Goal: Information Seeking & Learning: Find contact information

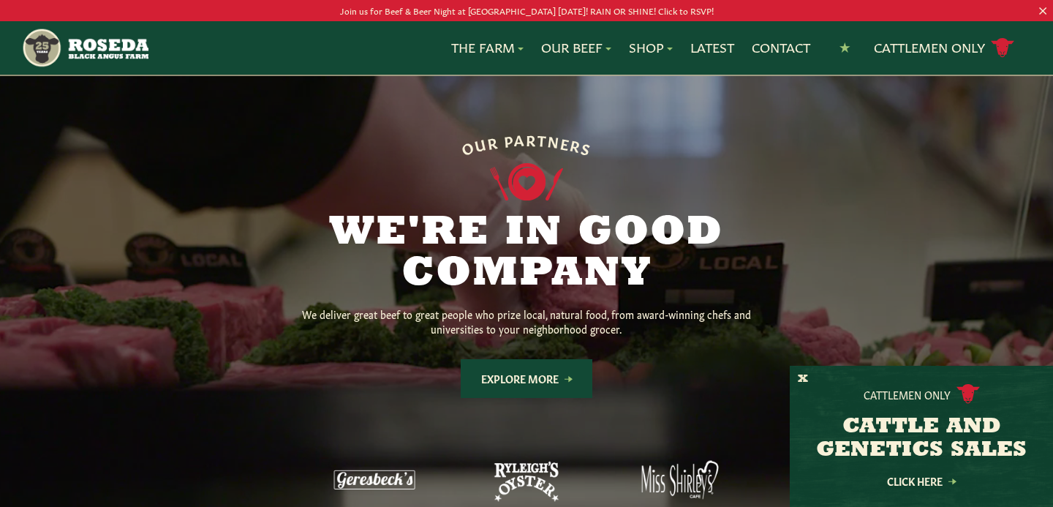
scroll to position [1144, 0]
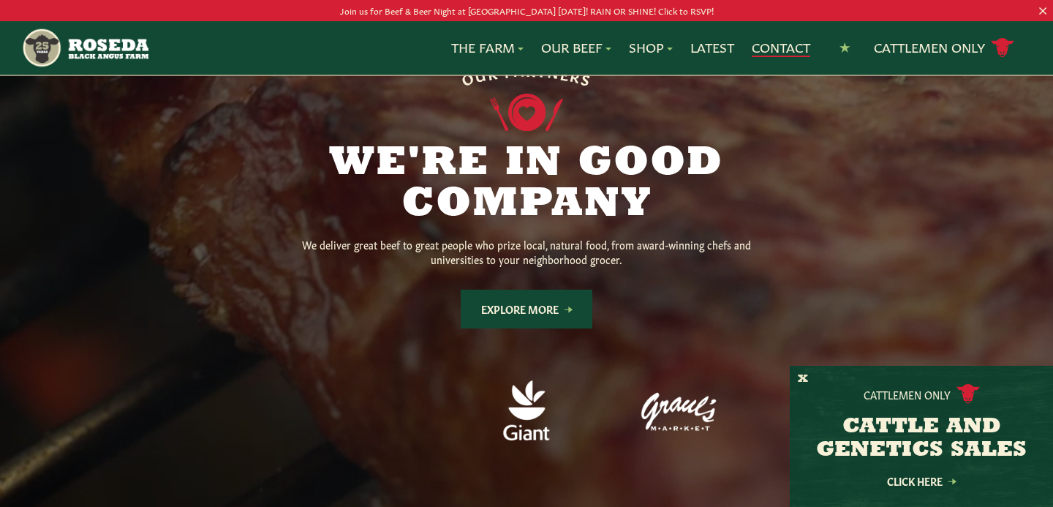
click at [790, 46] on link "Contact" at bounding box center [781, 47] width 58 height 19
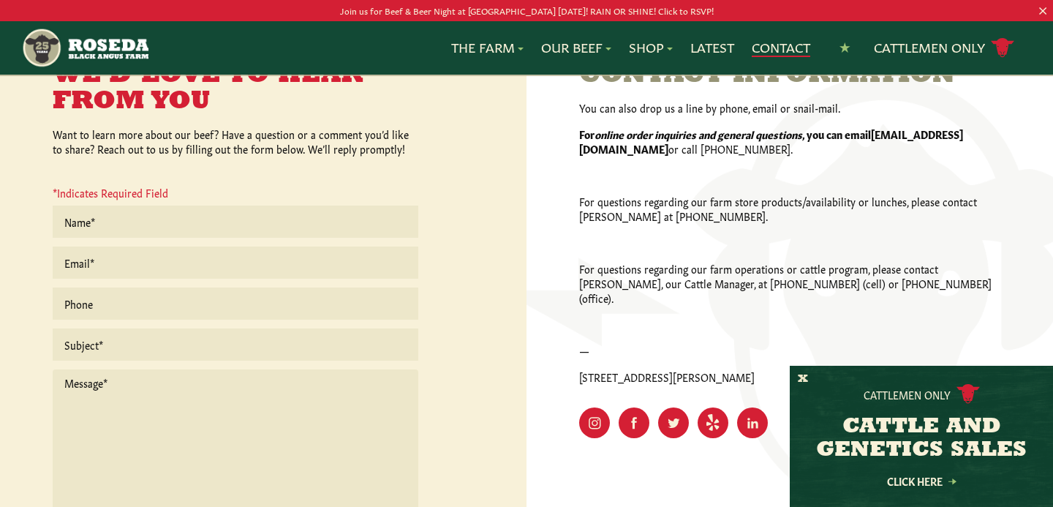
scroll to position [366, 0]
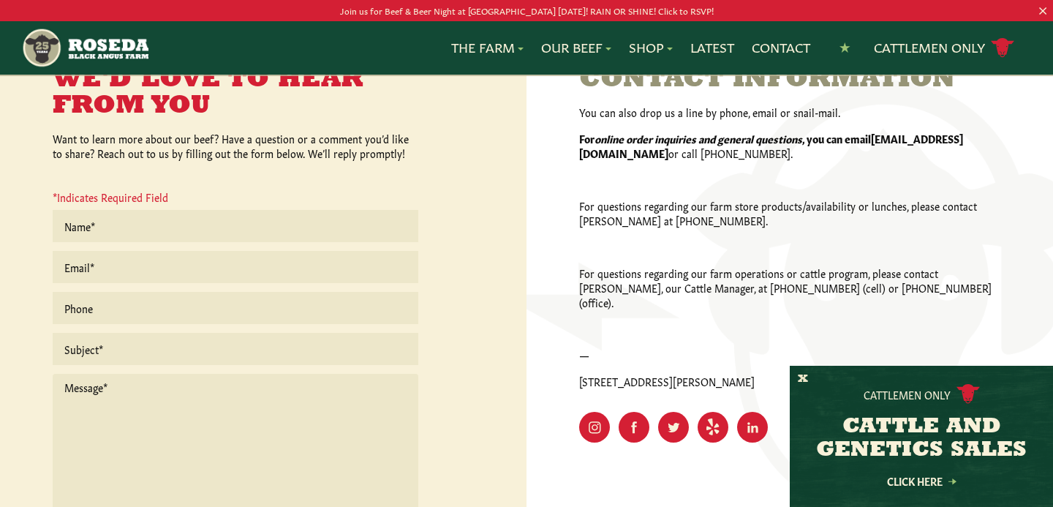
drag, startPoint x: 575, startPoint y: 369, endPoint x: 752, endPoint y: 365, distance: 176.3
click at [752, 365] on div "Contact Information You can also drop us a line by phone, email or snail-mail. …" at bounding box center [789, 305] width 526 height 664
click at [752, 374] on p "[STREET_ADDRESS][PERSON_NAME]" at bounding box center [789, 381] width 421 height 15
drag, startPoint x: 750, startPoint y: 371, endPoint x: 580, endPoint y: 365, distance: 170.5
click at [580, 374] on p "[STREET_ADDRESS][PERSON_NAME]" at bounding box center [789, 381] width 421 height 15
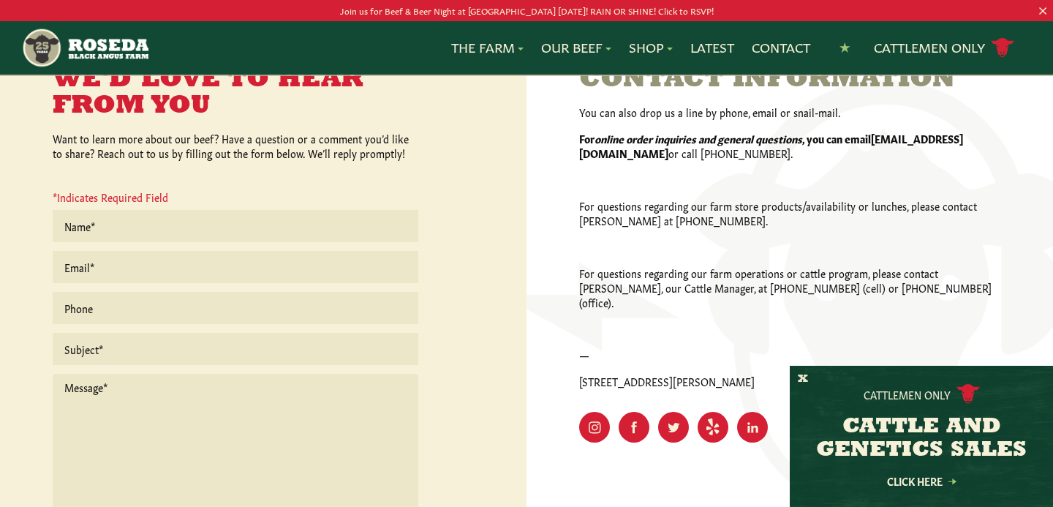
copy p "[STREET_ADDRESS][PERSON_NAME]"
